Goal: Task Accomplishment & Management: Complete application form

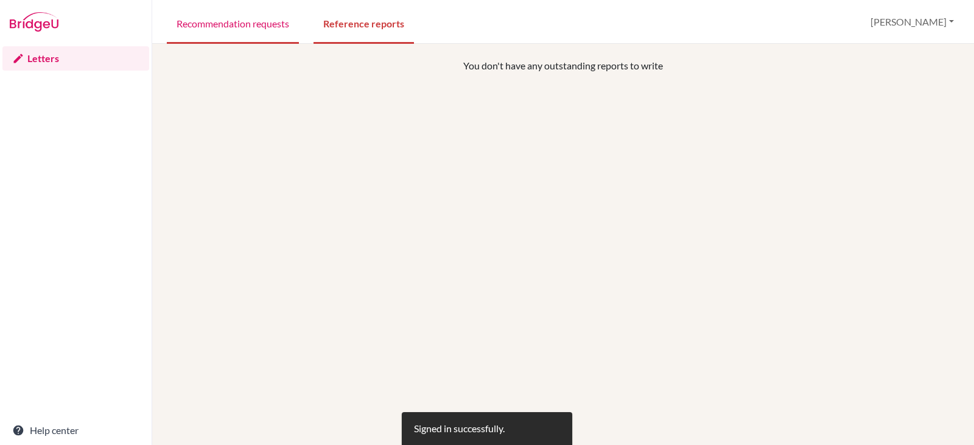
click at [276, 32] on link "Recommendation requests" at bounding box center [233, 23] width 132 height 42
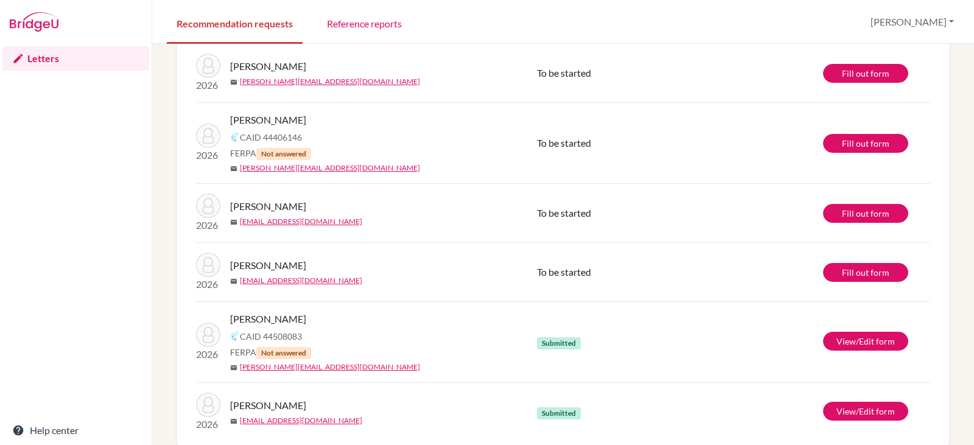
scroll to position [116, 0]
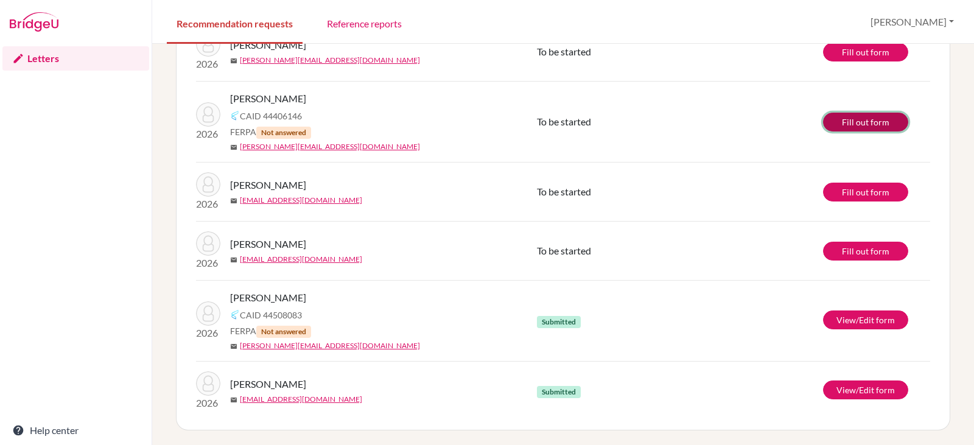
click at [868, 122] on link "Fill out form" at bounding box center [865, 122] width 85 height 19
